Goal: Information Seeking & Learning: Understand process/instructions

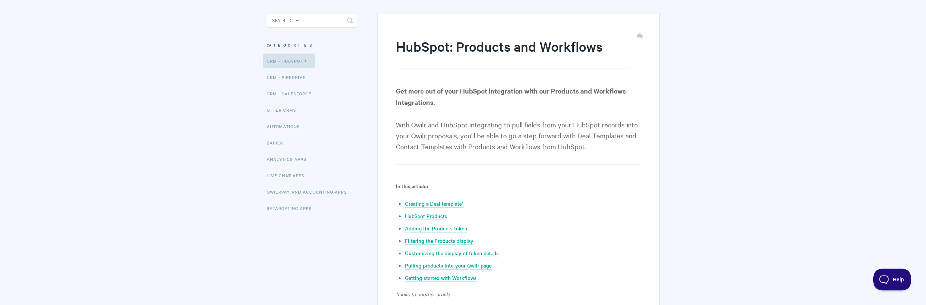
scroll to position [68, 0]
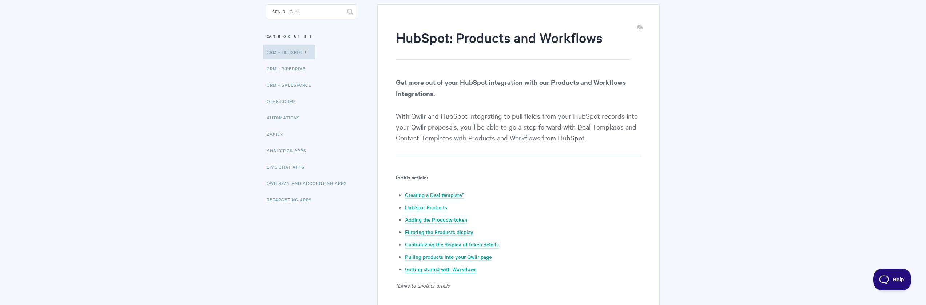
click at [466, 268] on link "Getting started with Workflows" at bounding box center [441, 269] width 72 height 8
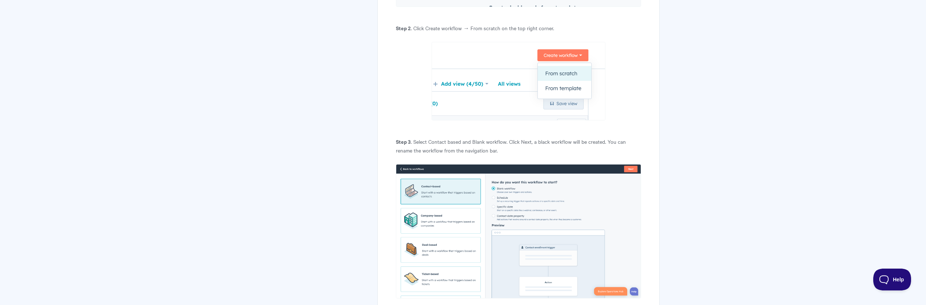
scroll to position [3458, 0]
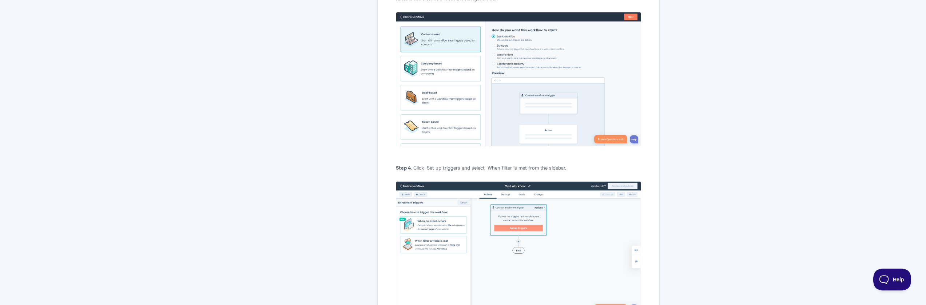
scroll to position [68, 0]
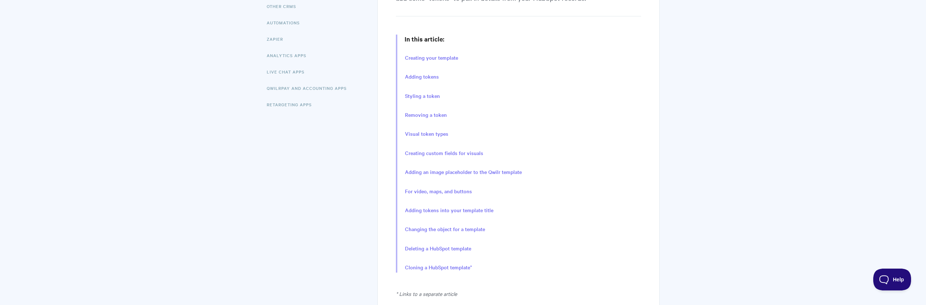
scroll to position [163, 0]
click at [420, 76] on link "Adding tokens" at bounding box center [422, 77] width 34 height 8
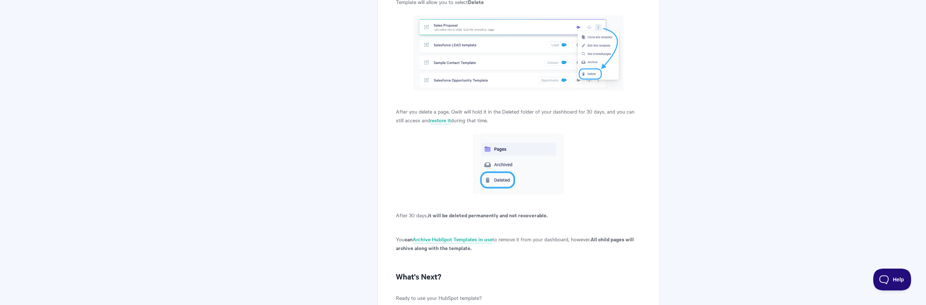
scroll to position [6166, 0]
